Goal: Task Accomplishment & Management: Use online tool/utility

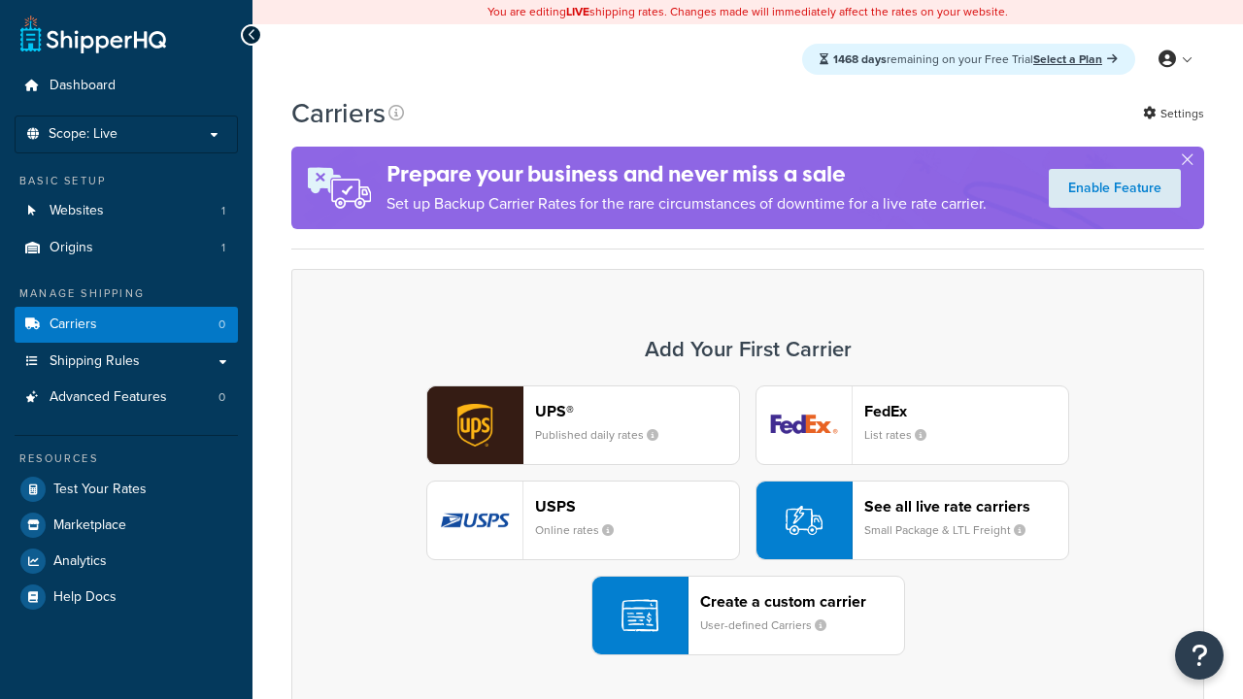
click at [748, 616] on div "Create a custom carrier User-defined Carriers" at bounding box center [802, 616] width 204 height 47
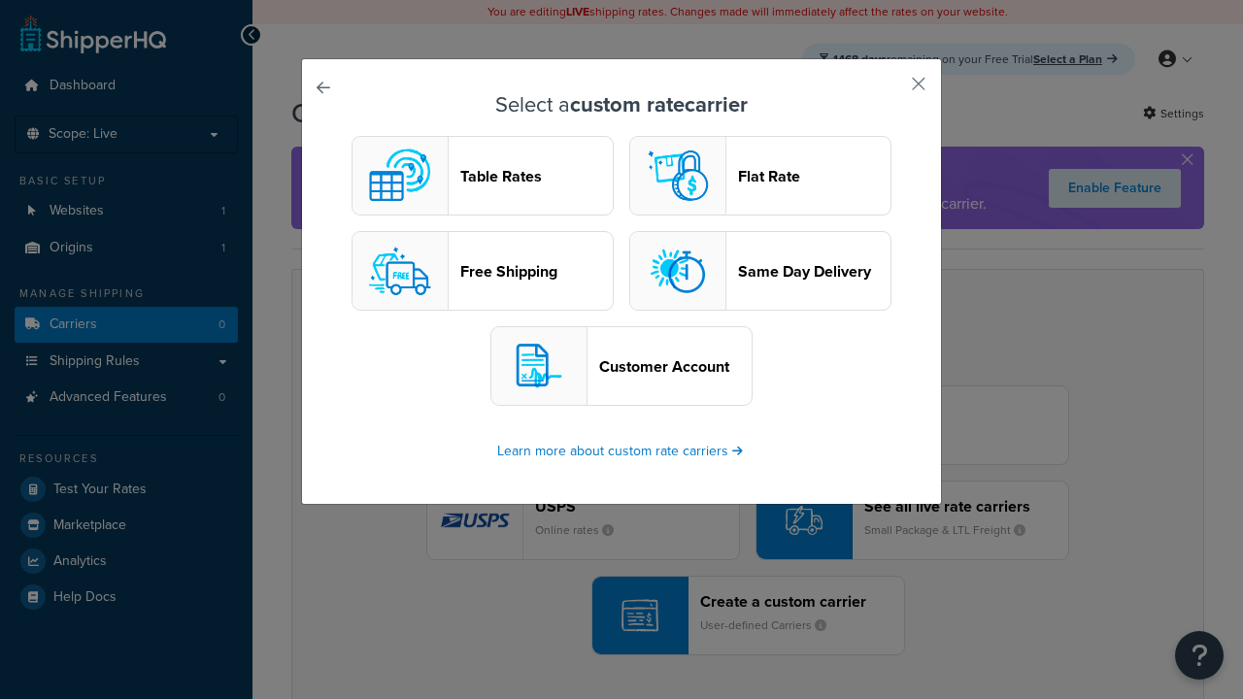
click at [483, 176] on header "Table Rates" at bounding box center [536, 176] width 153 height 18
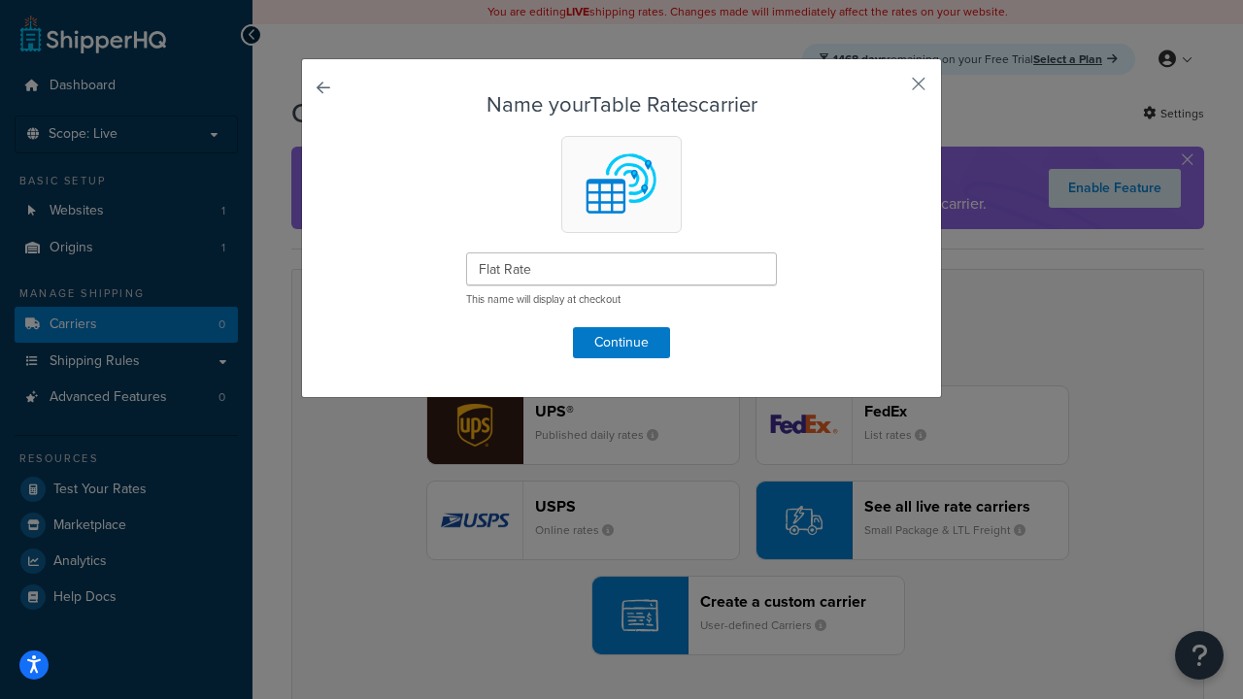
type input "Flat Rate"
click at [622, 342] on button "Continue" at bounding box center [621, 342] width 97 height 31
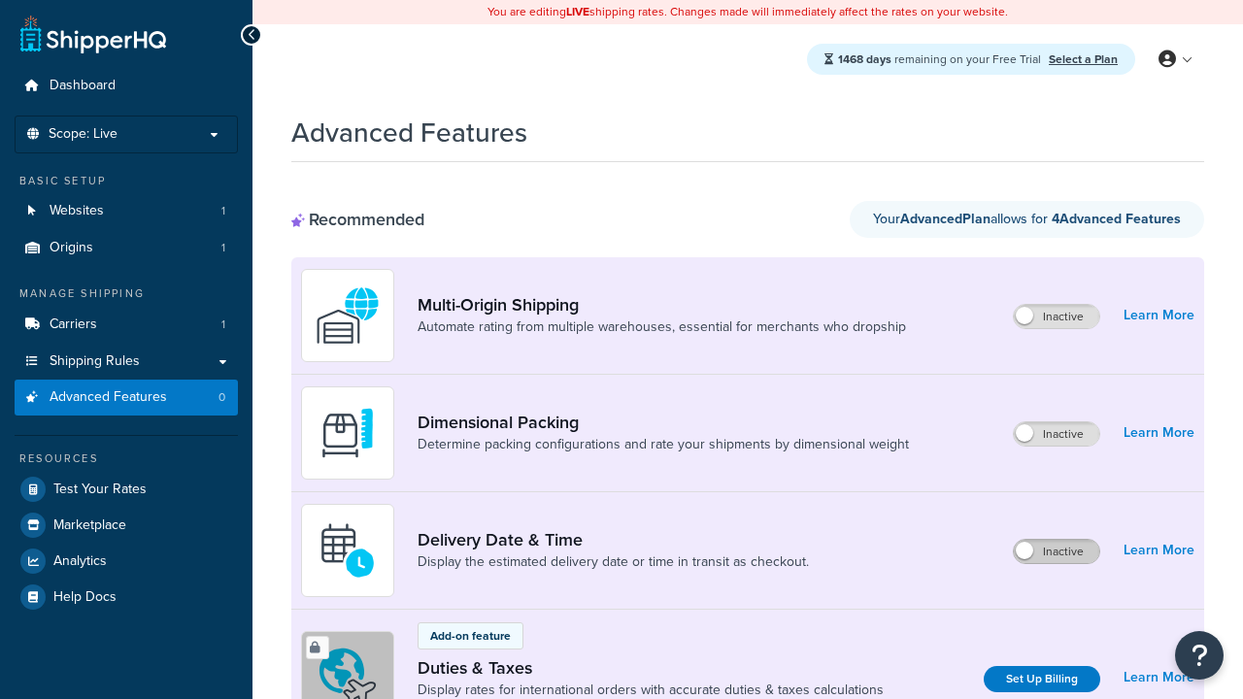
click at [1058, 552] on label "Inactive" at bounding box center [1056, 551] width 85 height 23
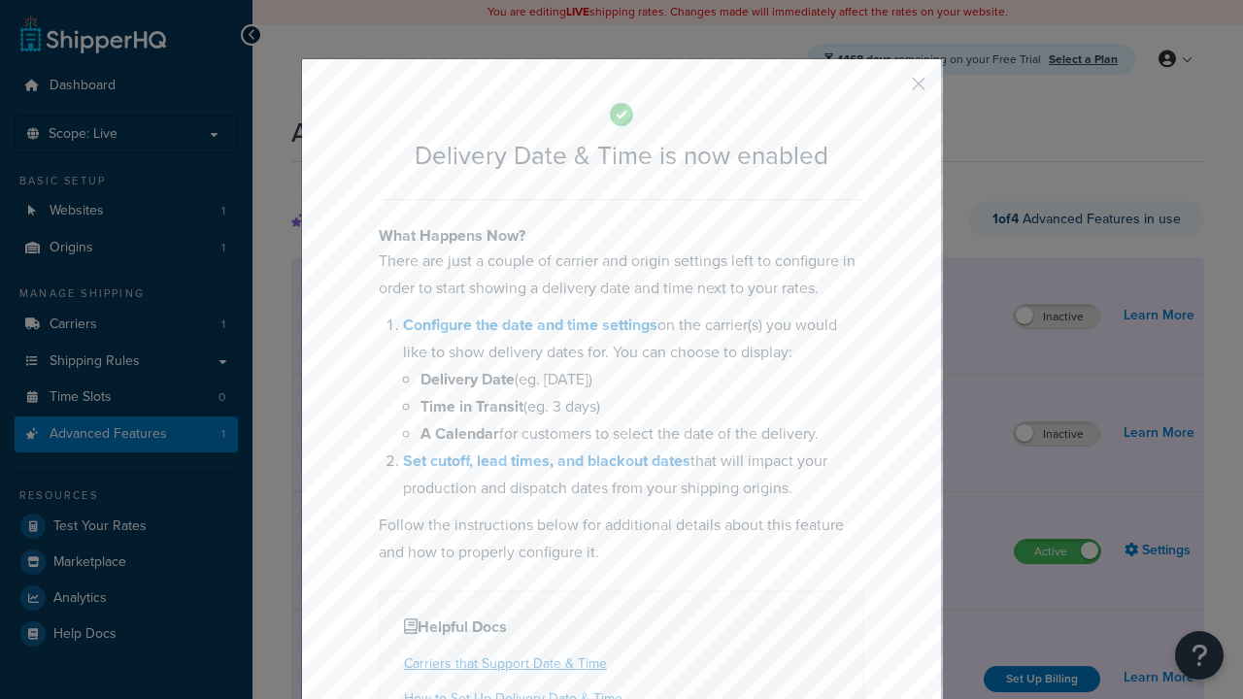
click at [890, 90] on button "button" at bounding box center [890, 90] width 5 height 5
